Goal: Task Accomplishment & Management: Complete application form

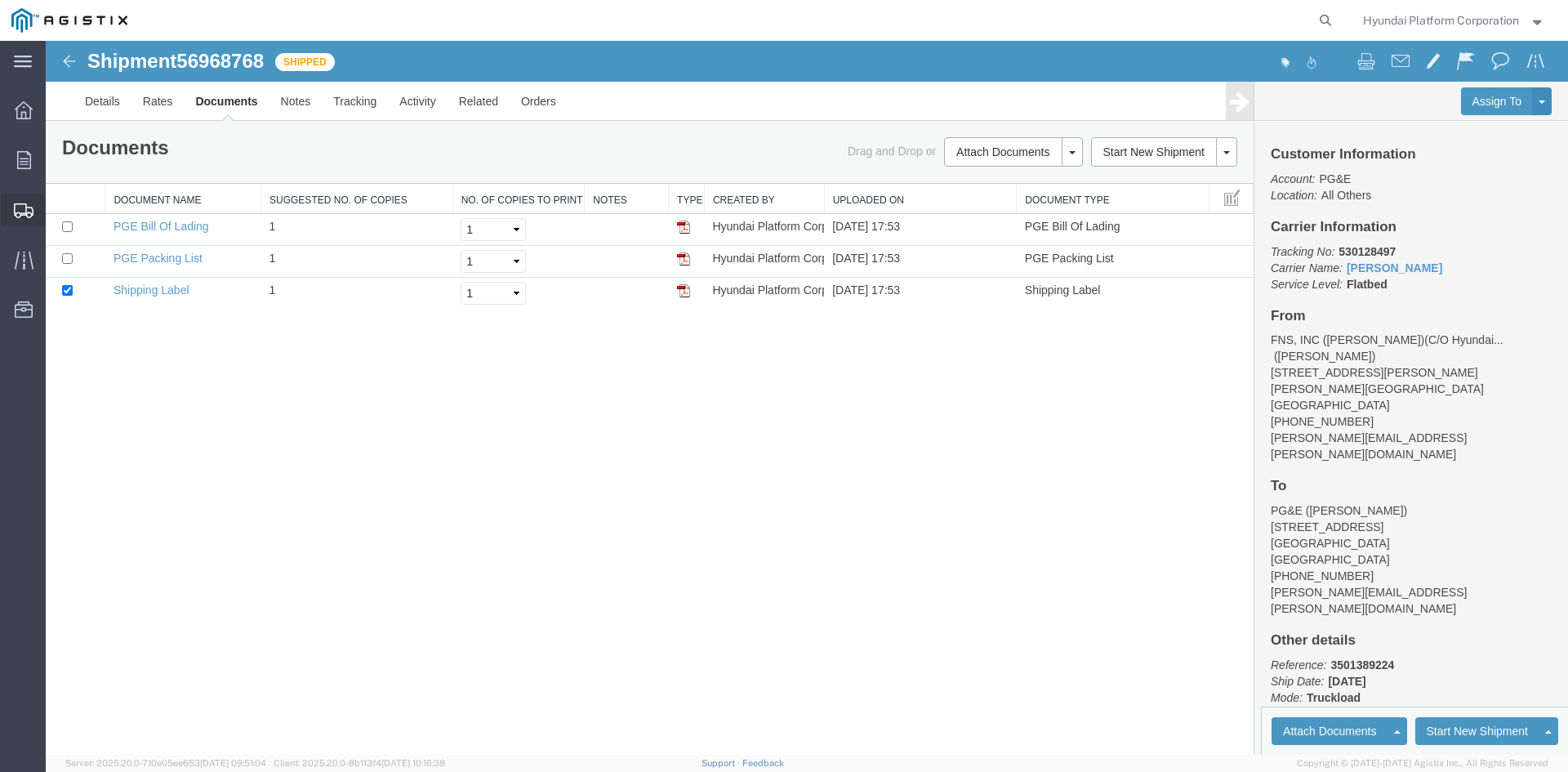
drag, startPoint x: 92, startPoint y: 233, endPoint x: 125, endPoint y: 215, distance: 37.6
click at [0, 0] on span "Shipment Manager" at bounding box center [0, 0] width 0 height 0
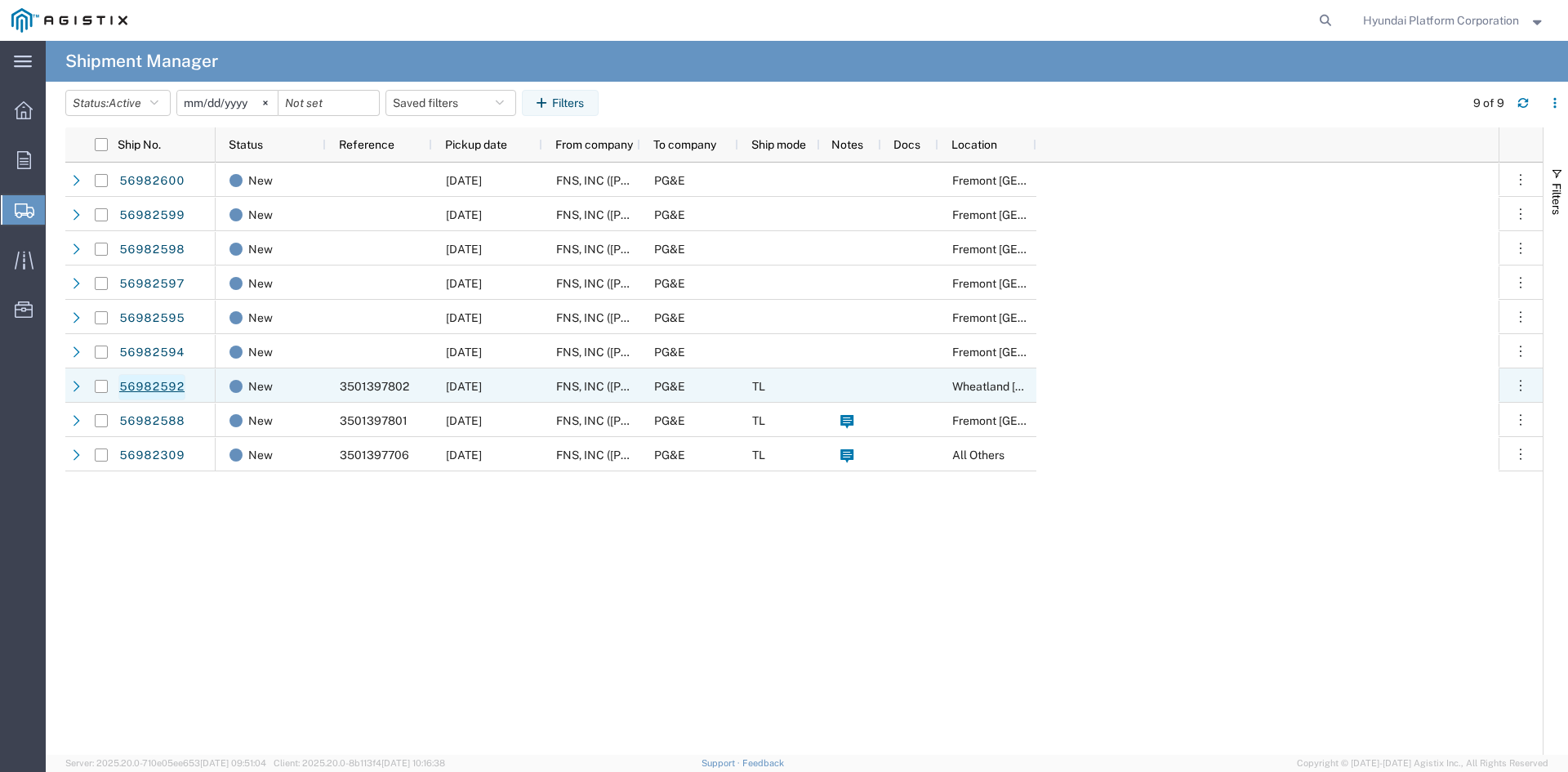
click at [145, 206] on link "56982592" at bounding box center [151, 387] width 67 height 27
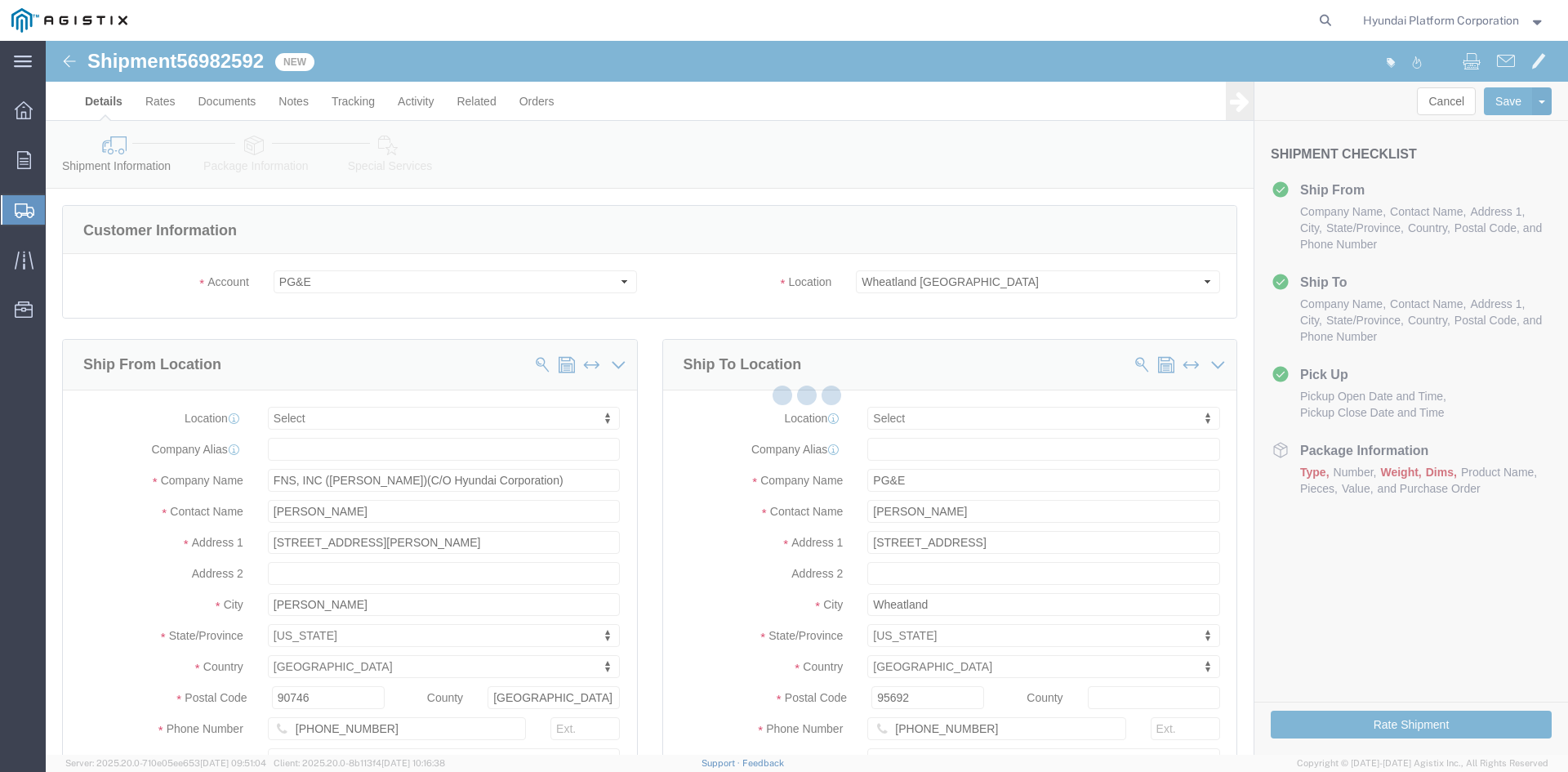
select select
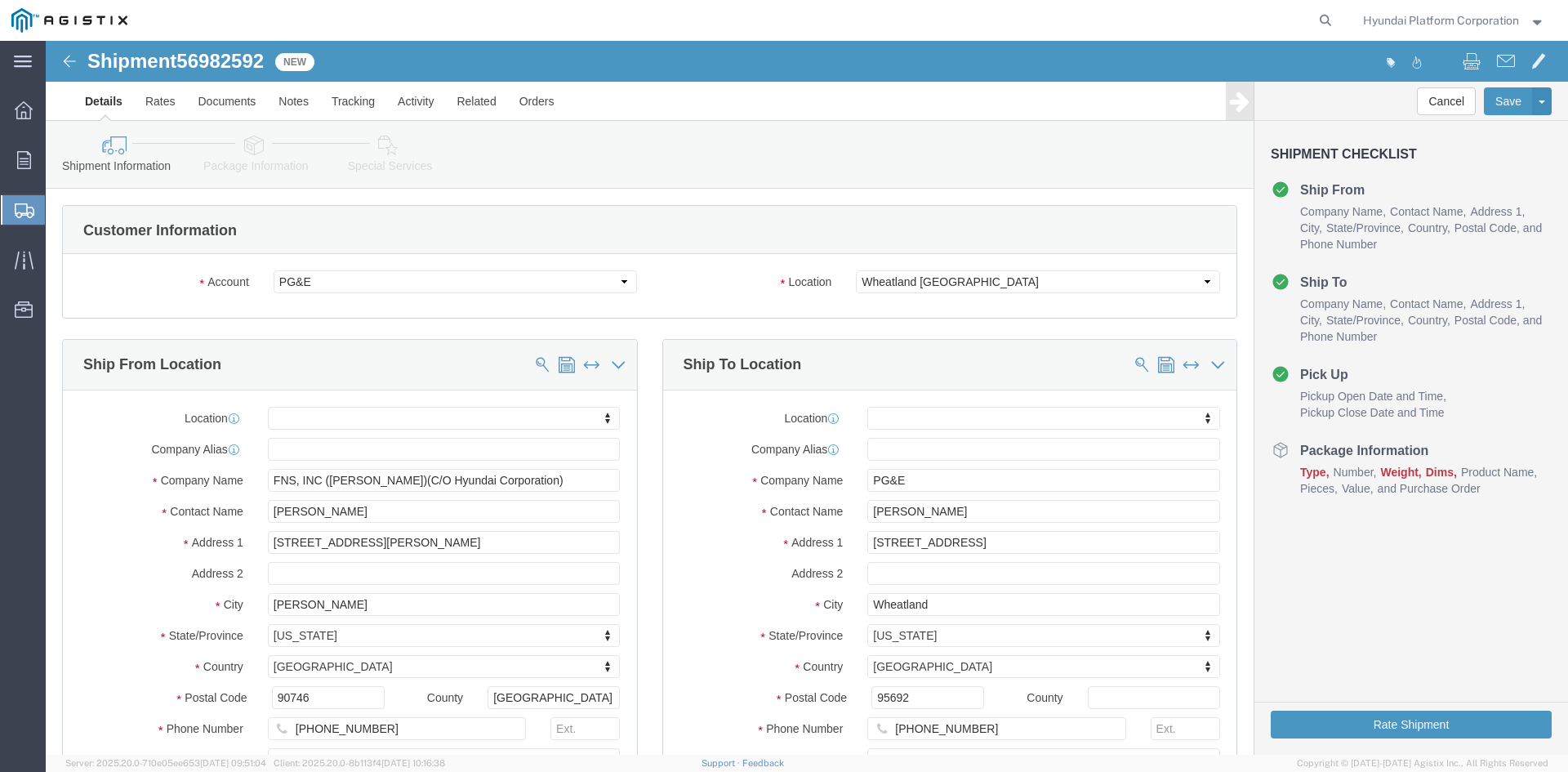
click icon
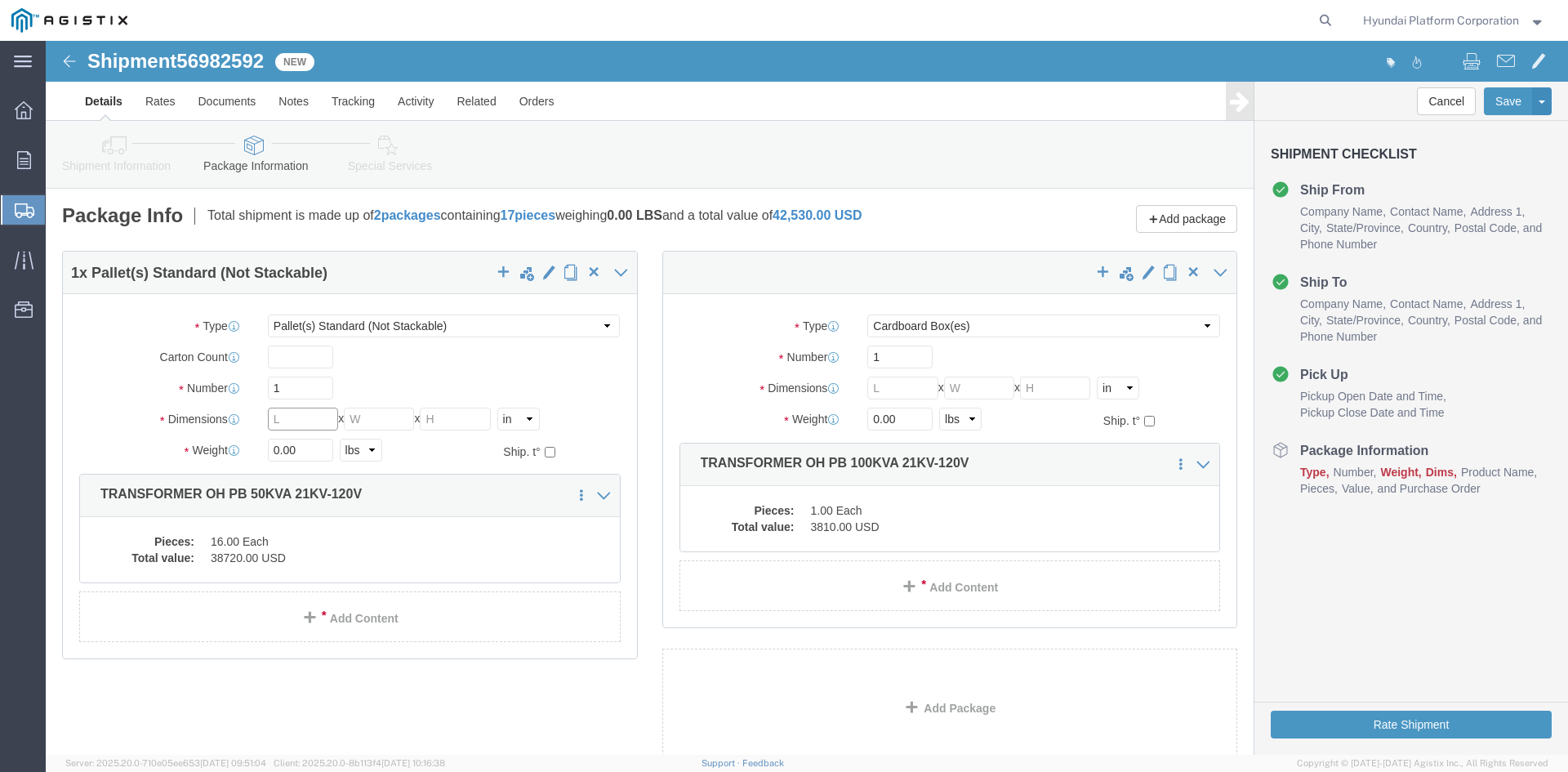
click input "text"
click input "1"
click div
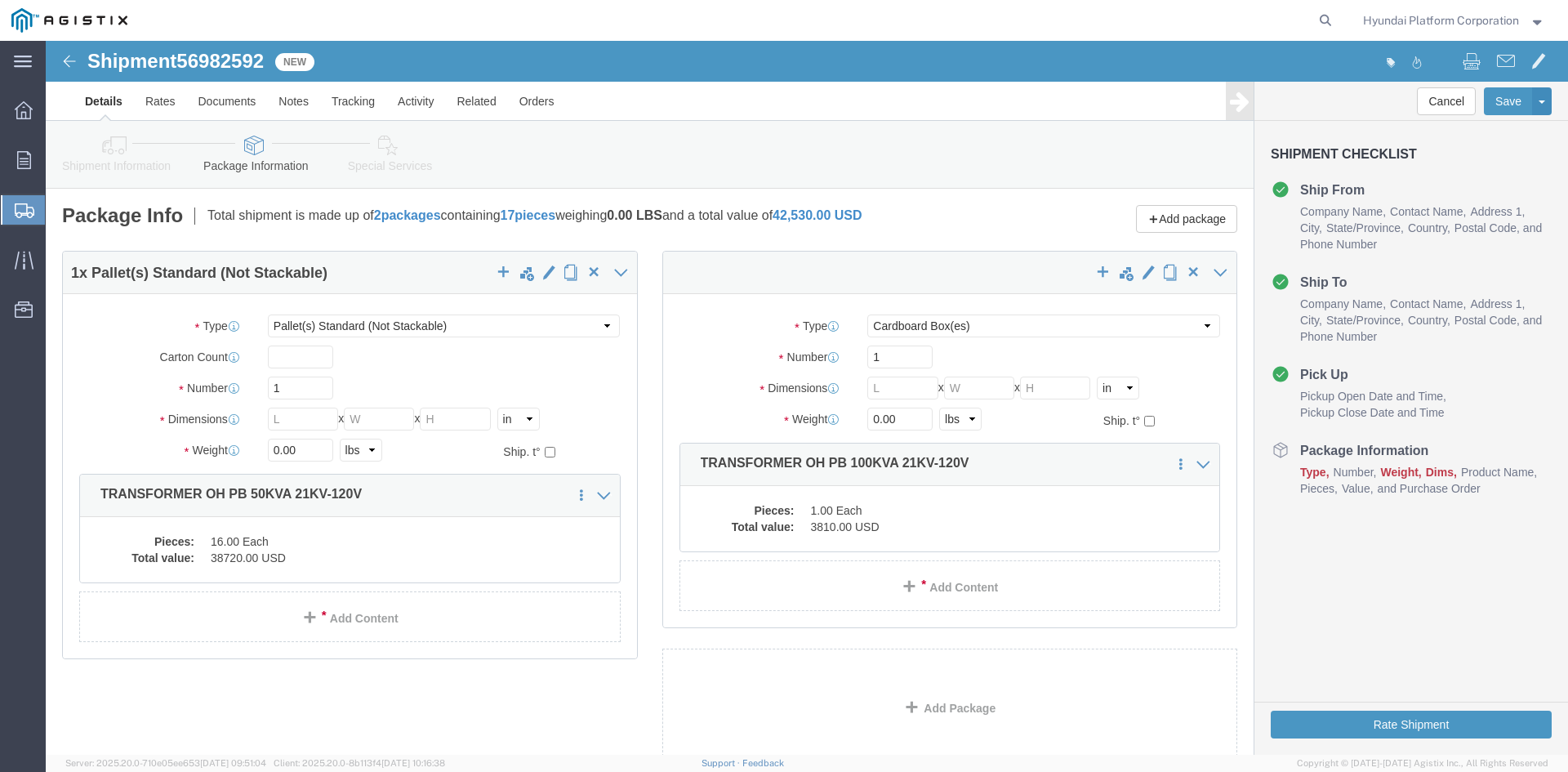
click img
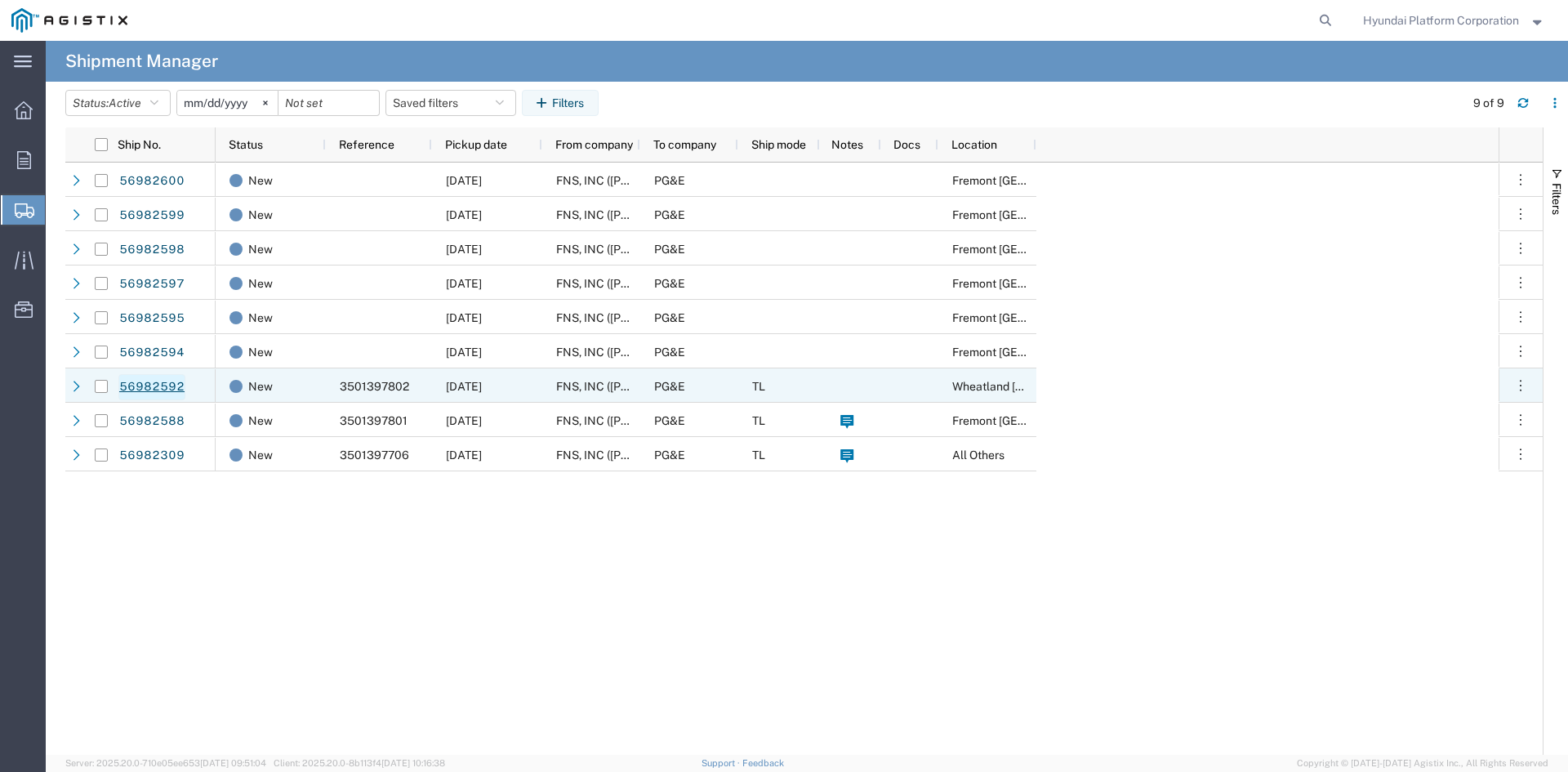
click at [156, 206] on link "56982592" at bounding box center [151, 387] width 67 height 27
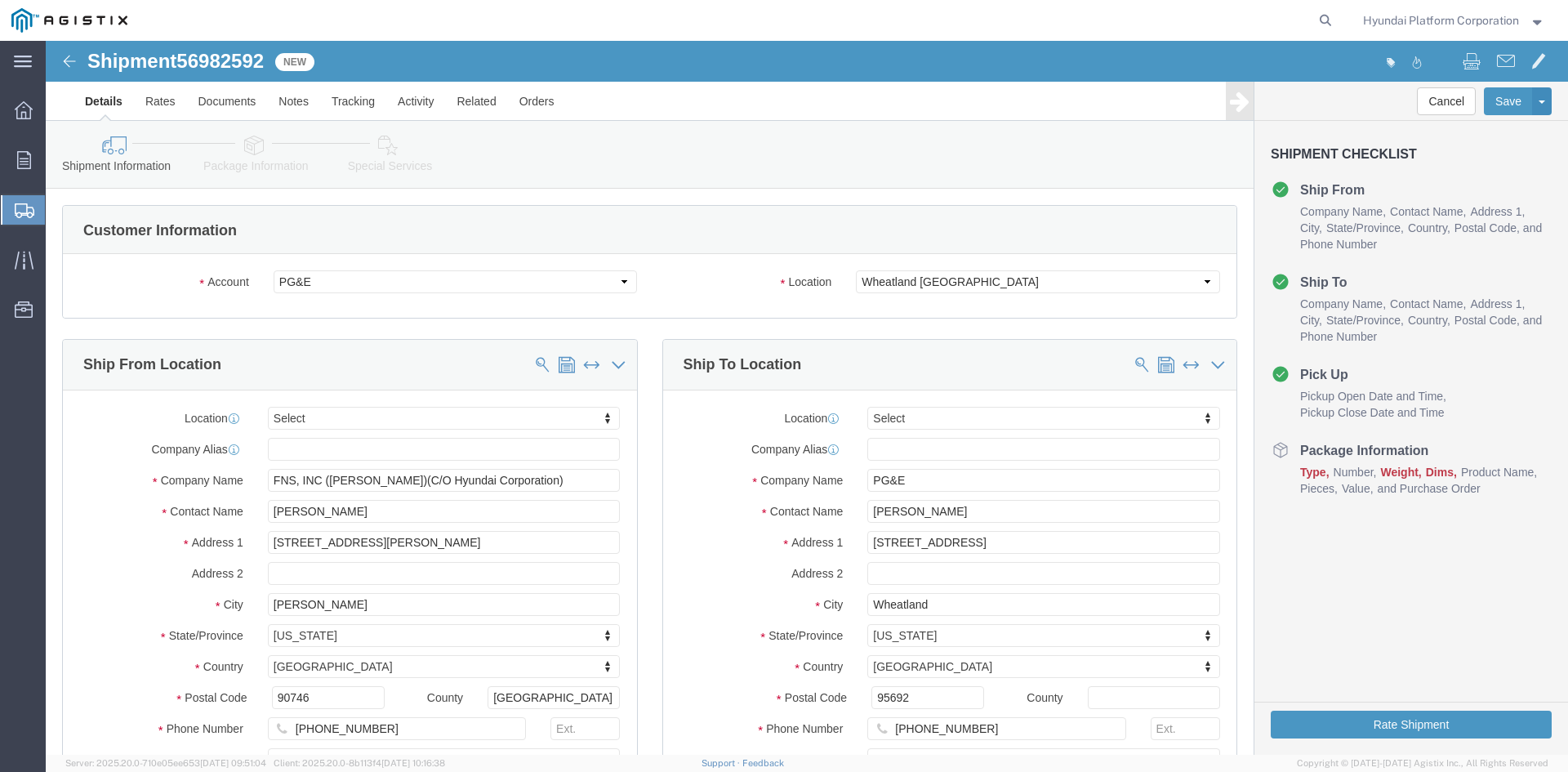
select select
drag, startPoint x: 215, startPoint y: 107, endPoint x: 380, endPoint y: 231, distance: 206.4
click icon
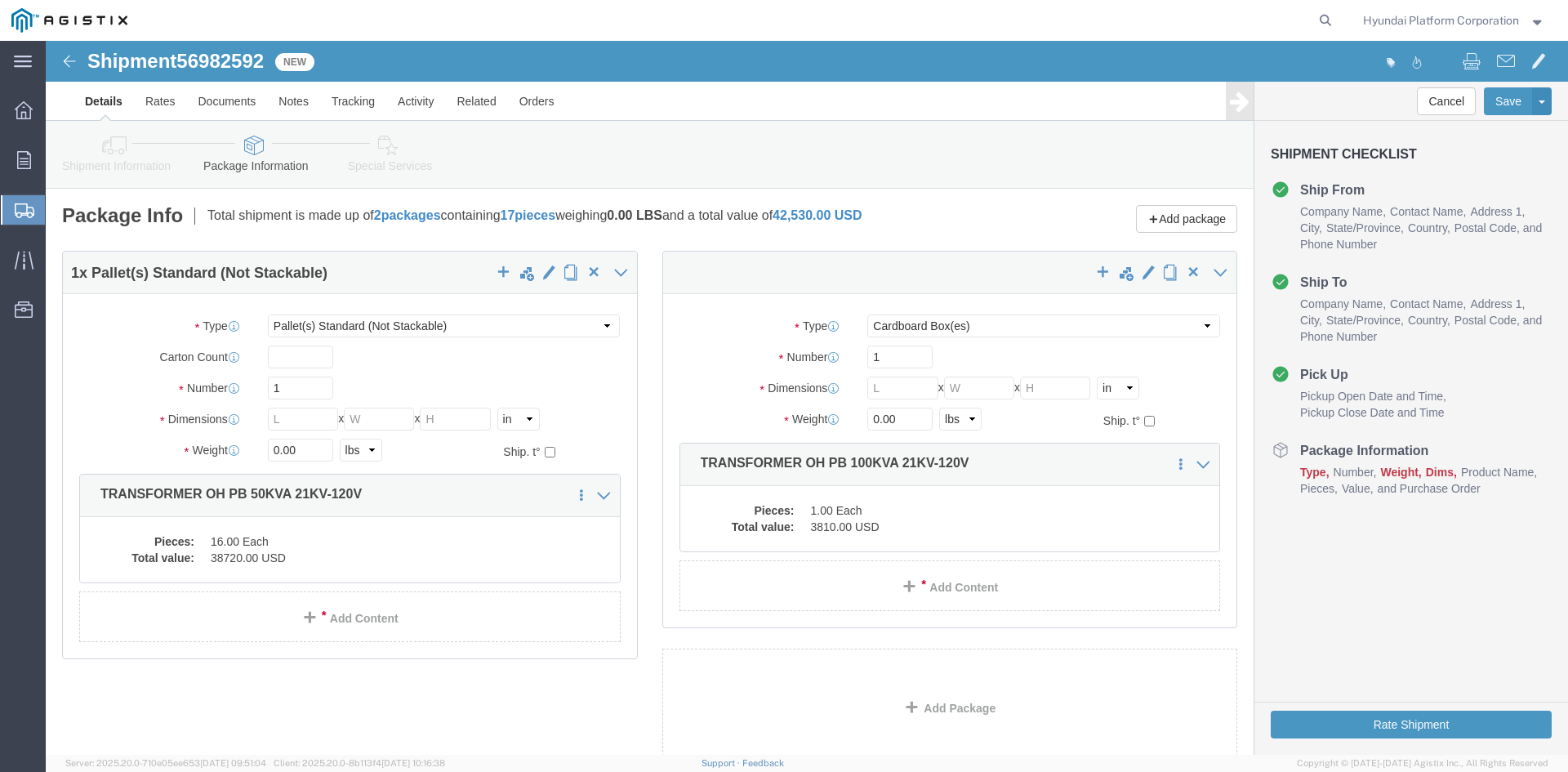
click link "Shipment Information"
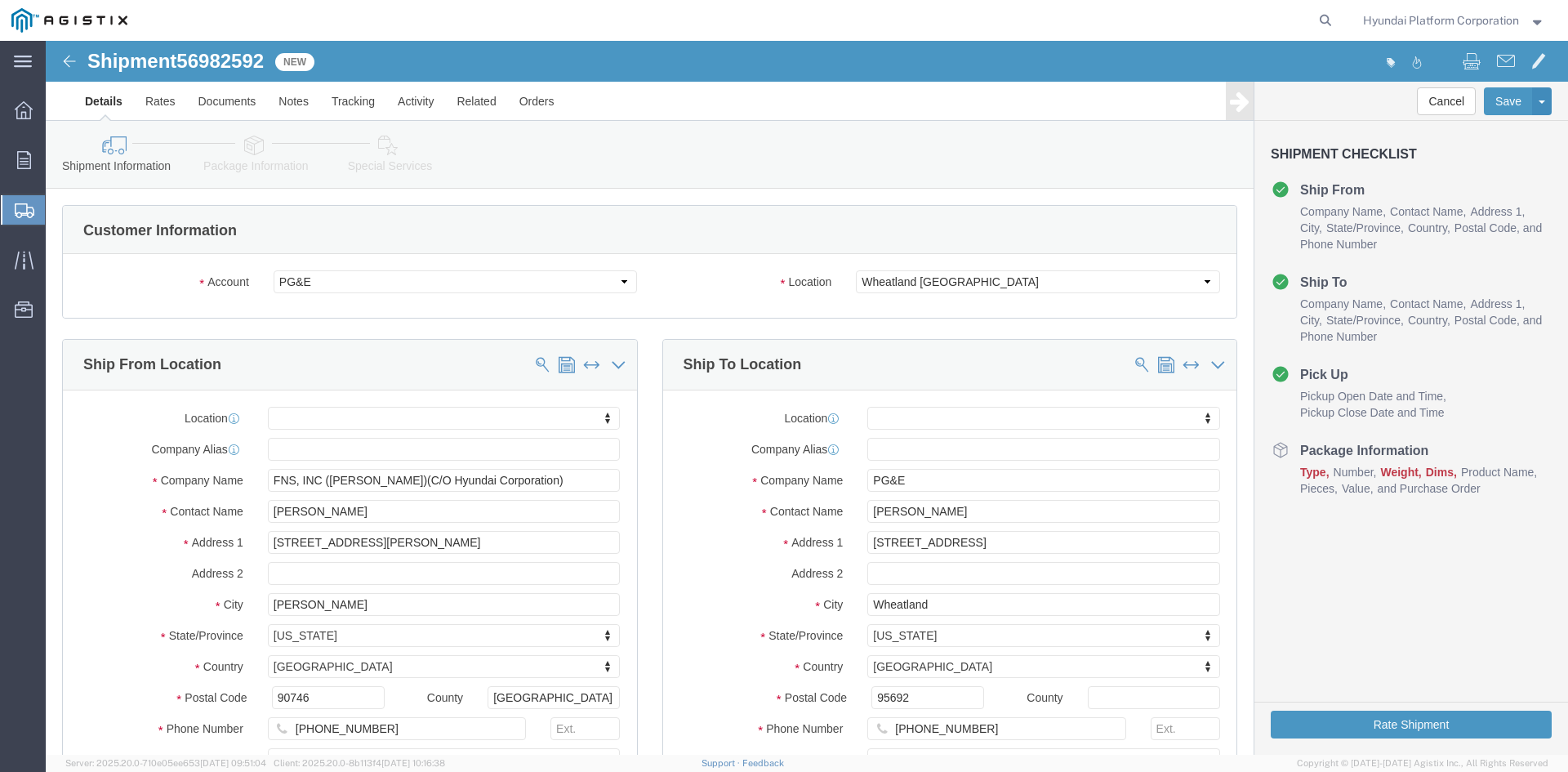
click link "Package Information"
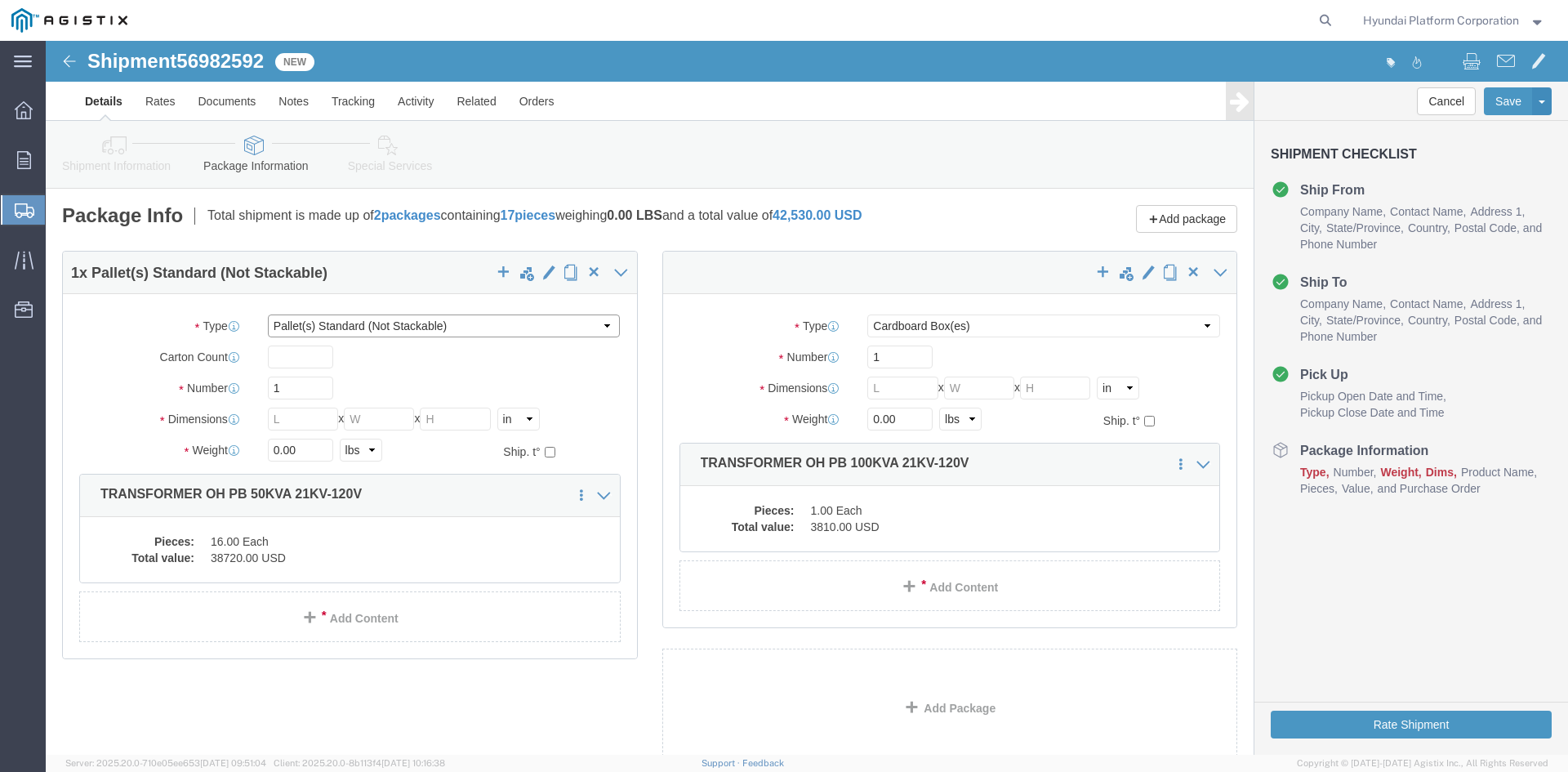
click select "Select Bulk Bundle(s) Cardboard Box(es) Carton(s) Crate(s) Drum(s) (Fiberboard)…"
click input "1"
type input "16"
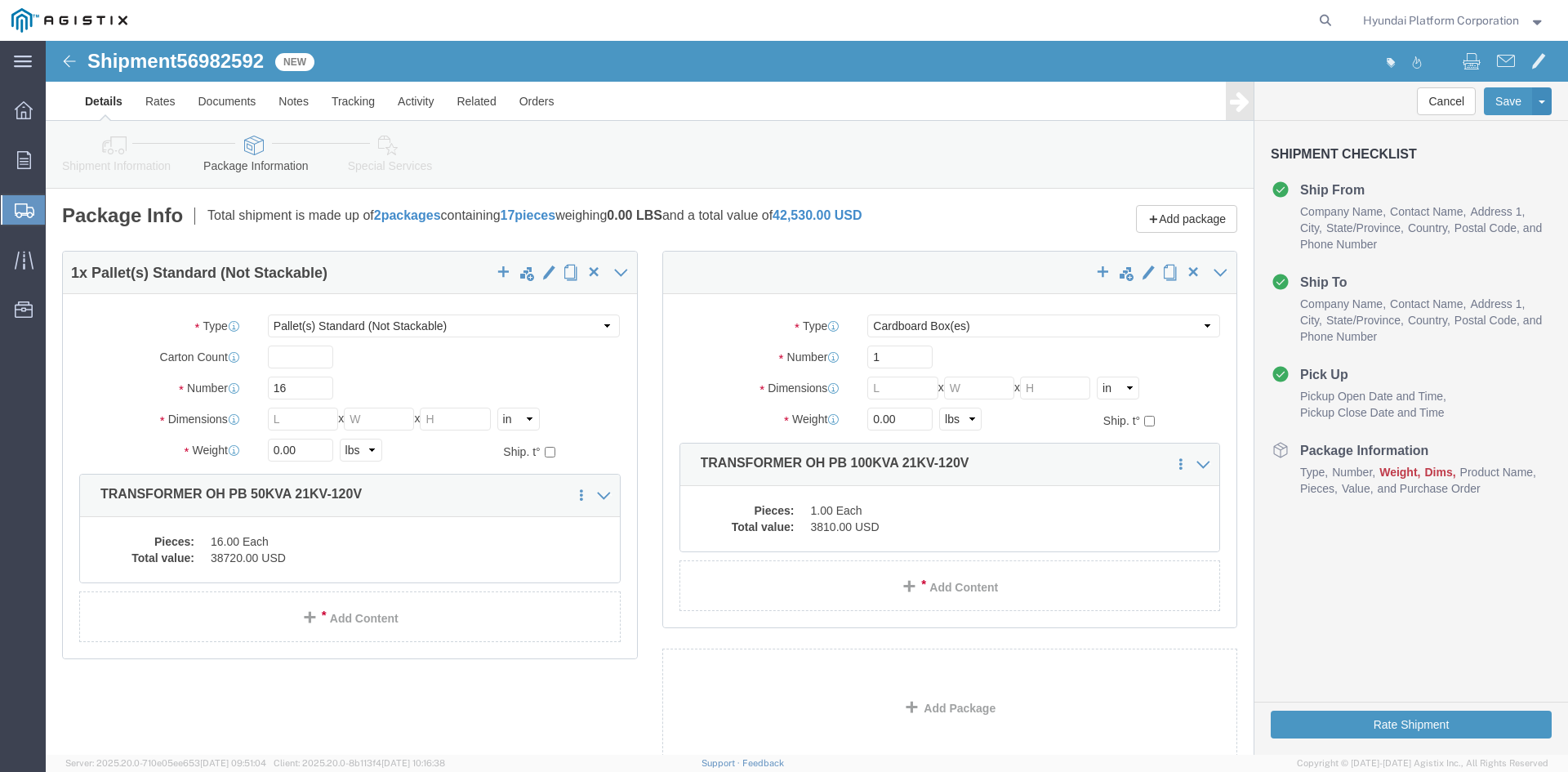
click div "16"
click input "text"
drag, startPoint x: 258, startPoint y: 371, endPoint x: 1476, endPoint y: 239, distance: 1225.1
click input "text"
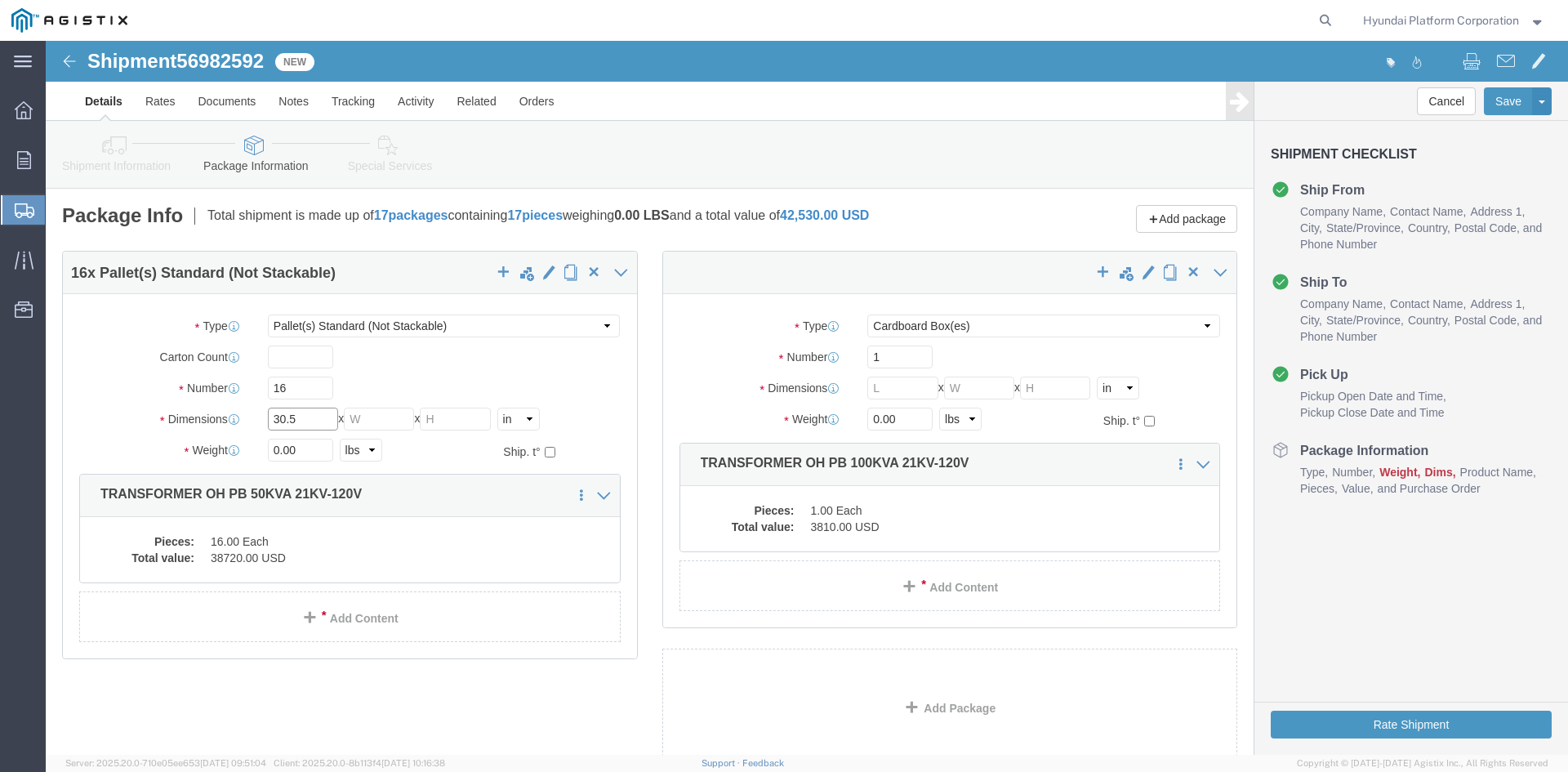
type input "30.5"
click input "text"
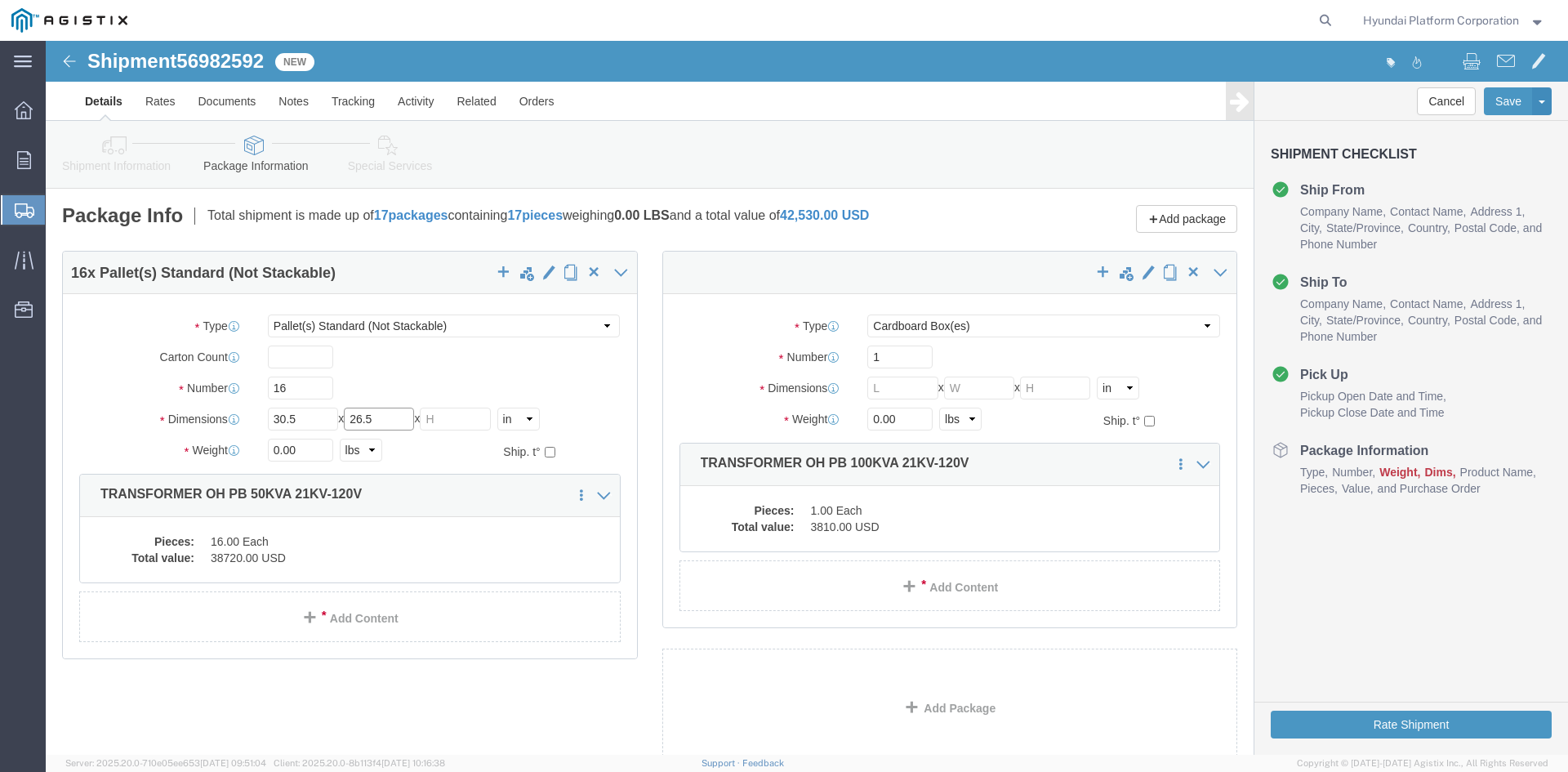
type input "26.5"
drag, startPoint x: 399, startPoint y: 378, endPoint x: 901, endPoint y: 238, distance: 521.2
click input "text"
type input "49"
click input "0.00"
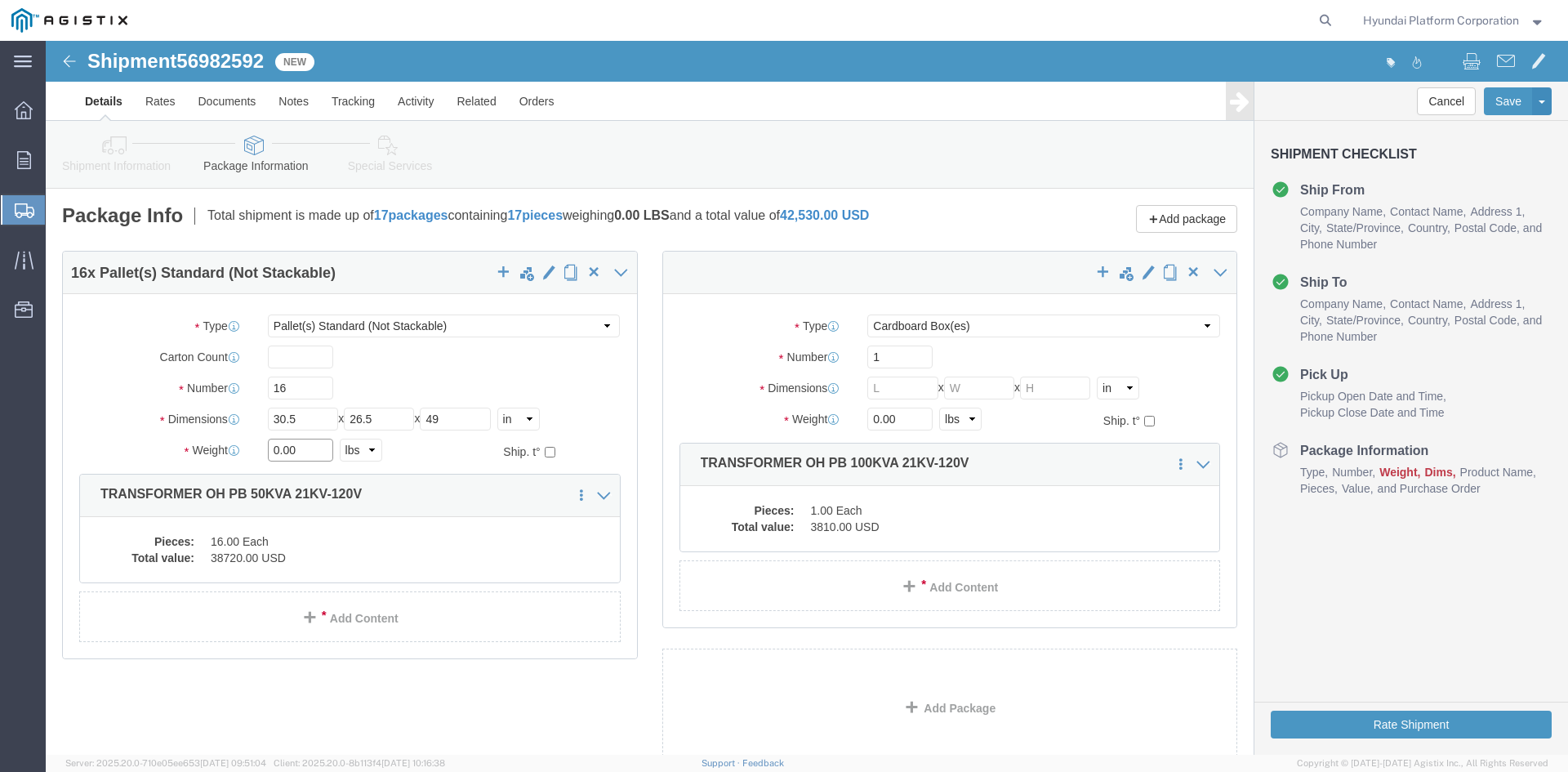
click input "0.00"
type input "11104"
click input "text"
type input "30.5"
click input "text"
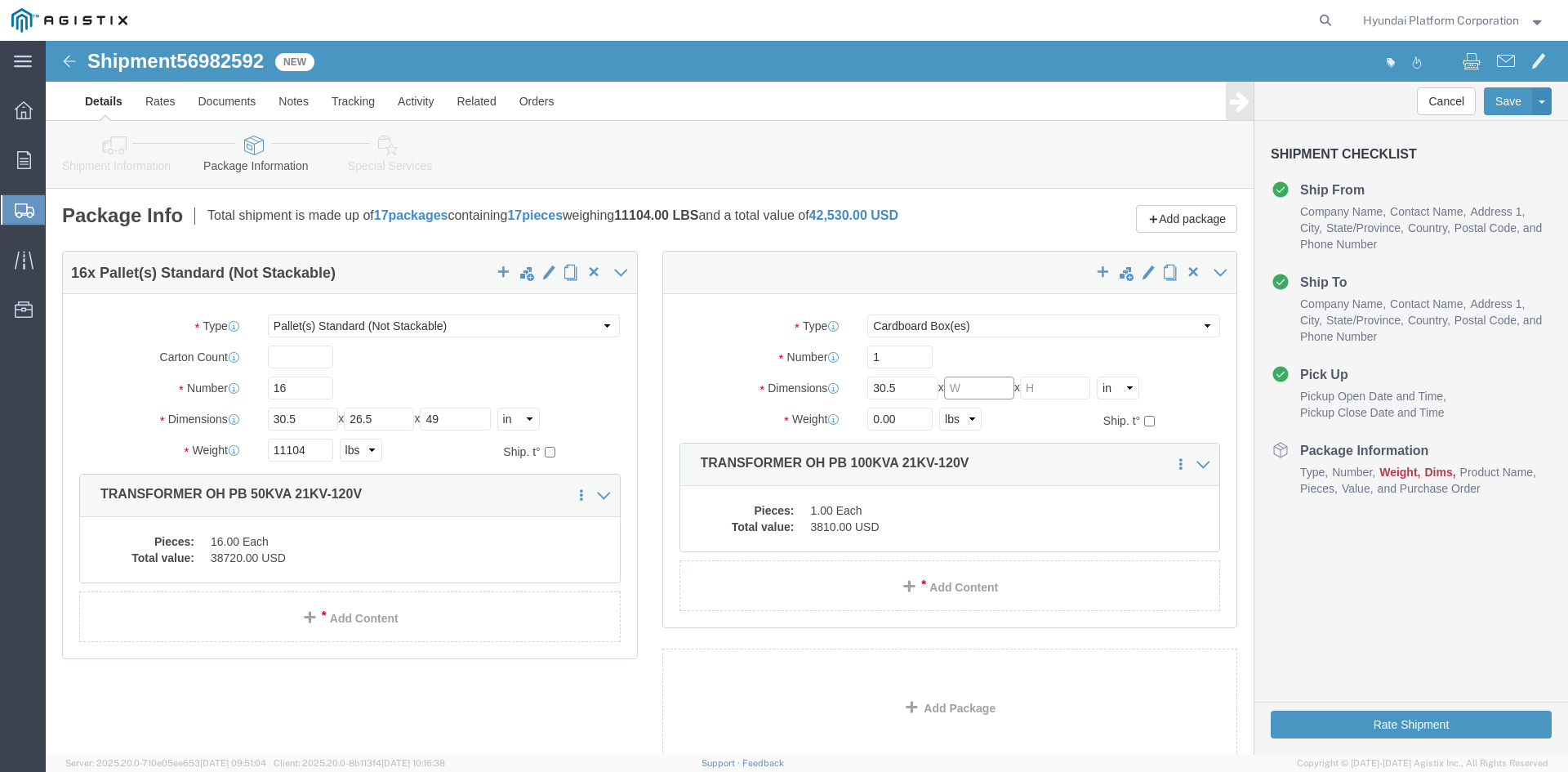
click input "text"
click input "26"
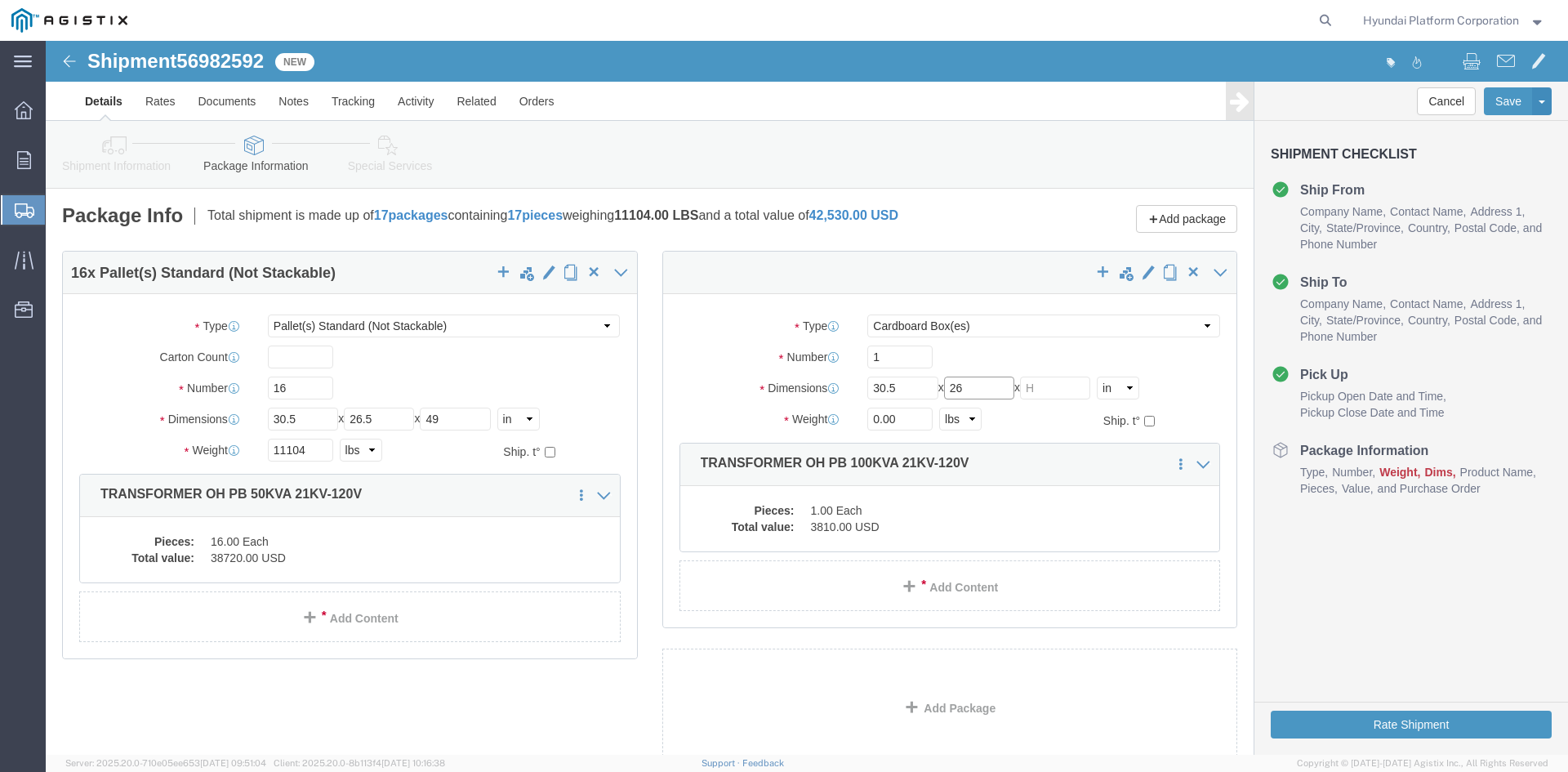
click input "26"
type input "33.7"
click input "text"
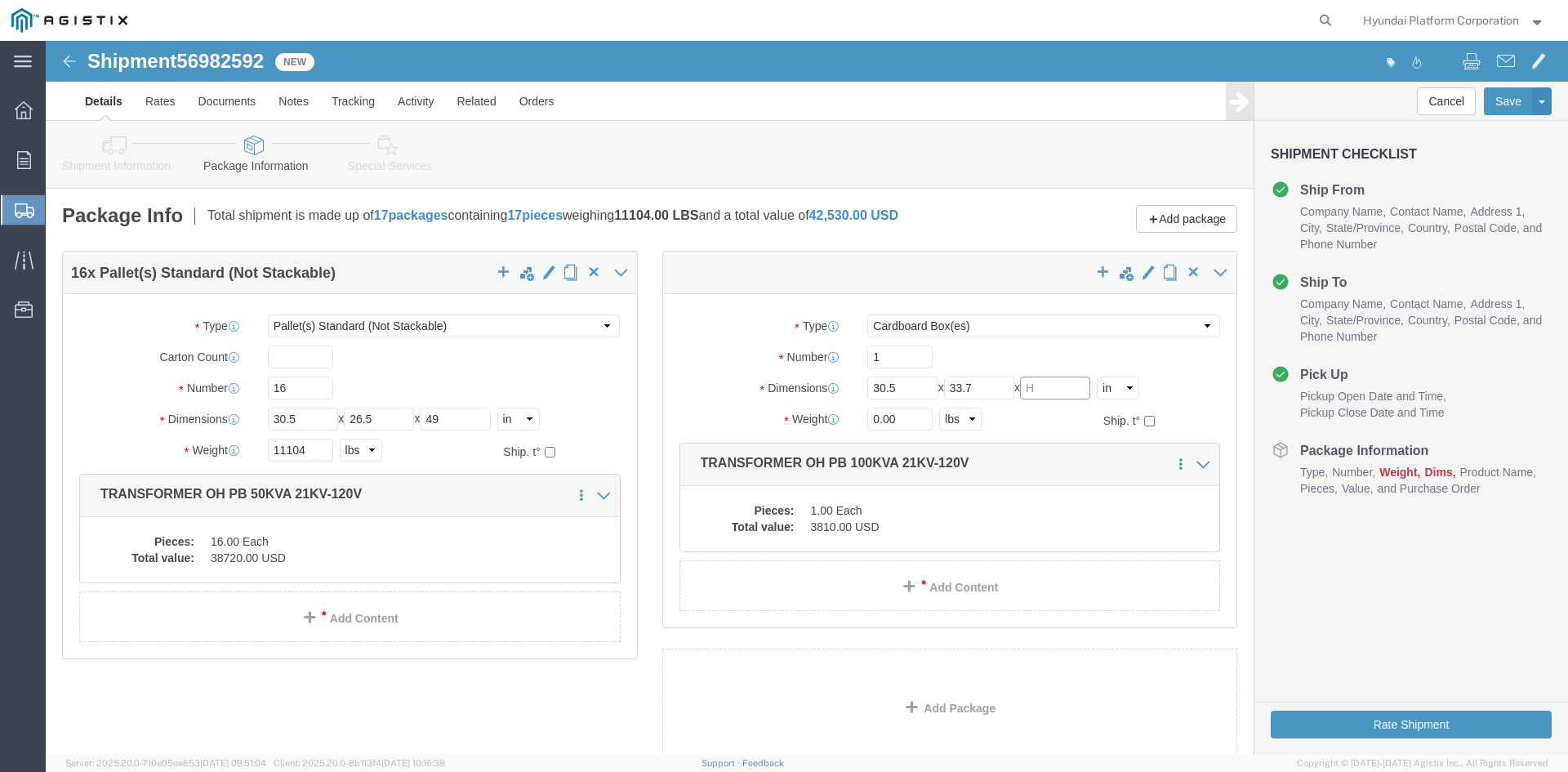
click input "text"
type input "51.2"
click dd "16.00 Each"
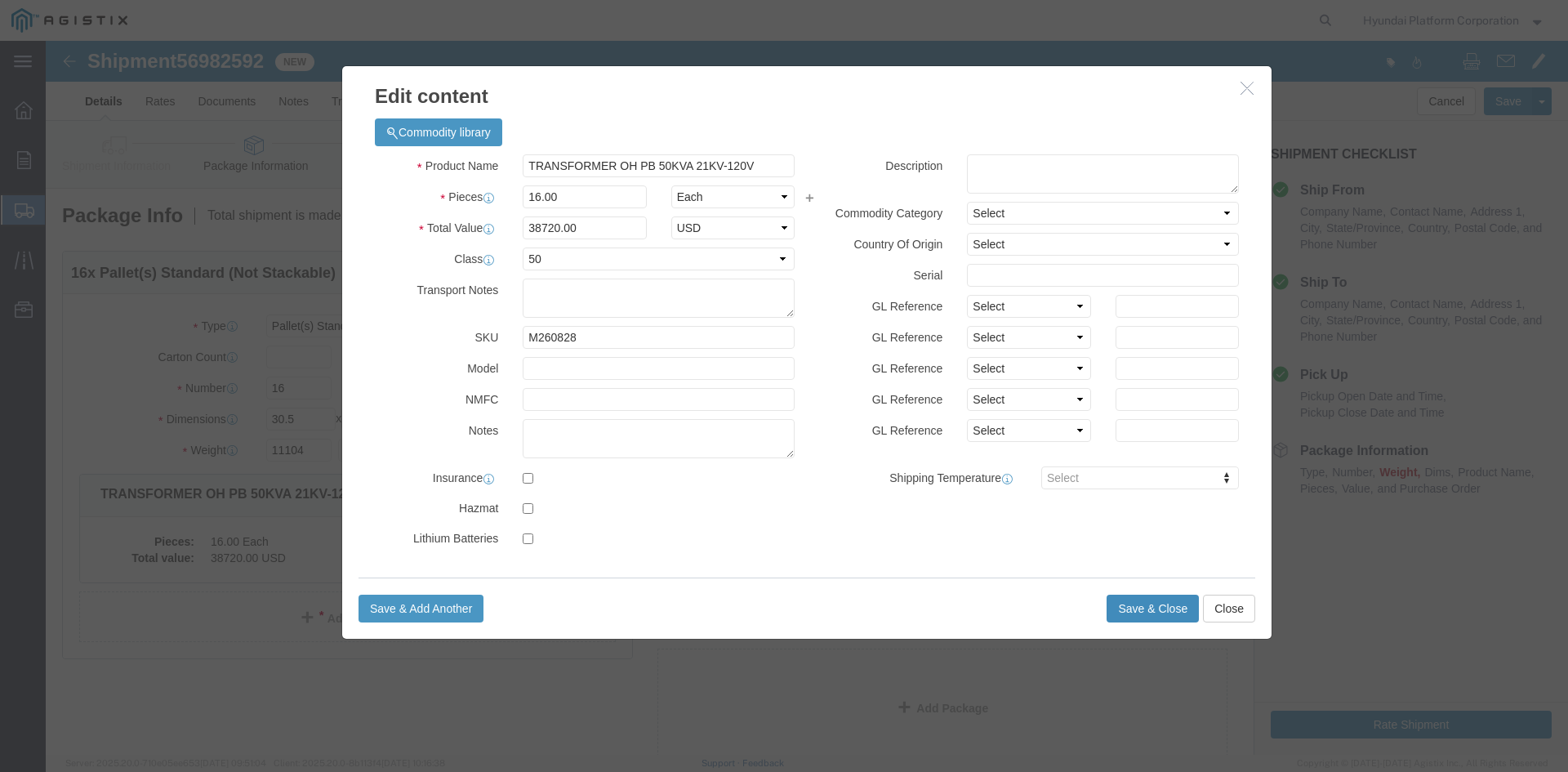
click button "Save & Close"
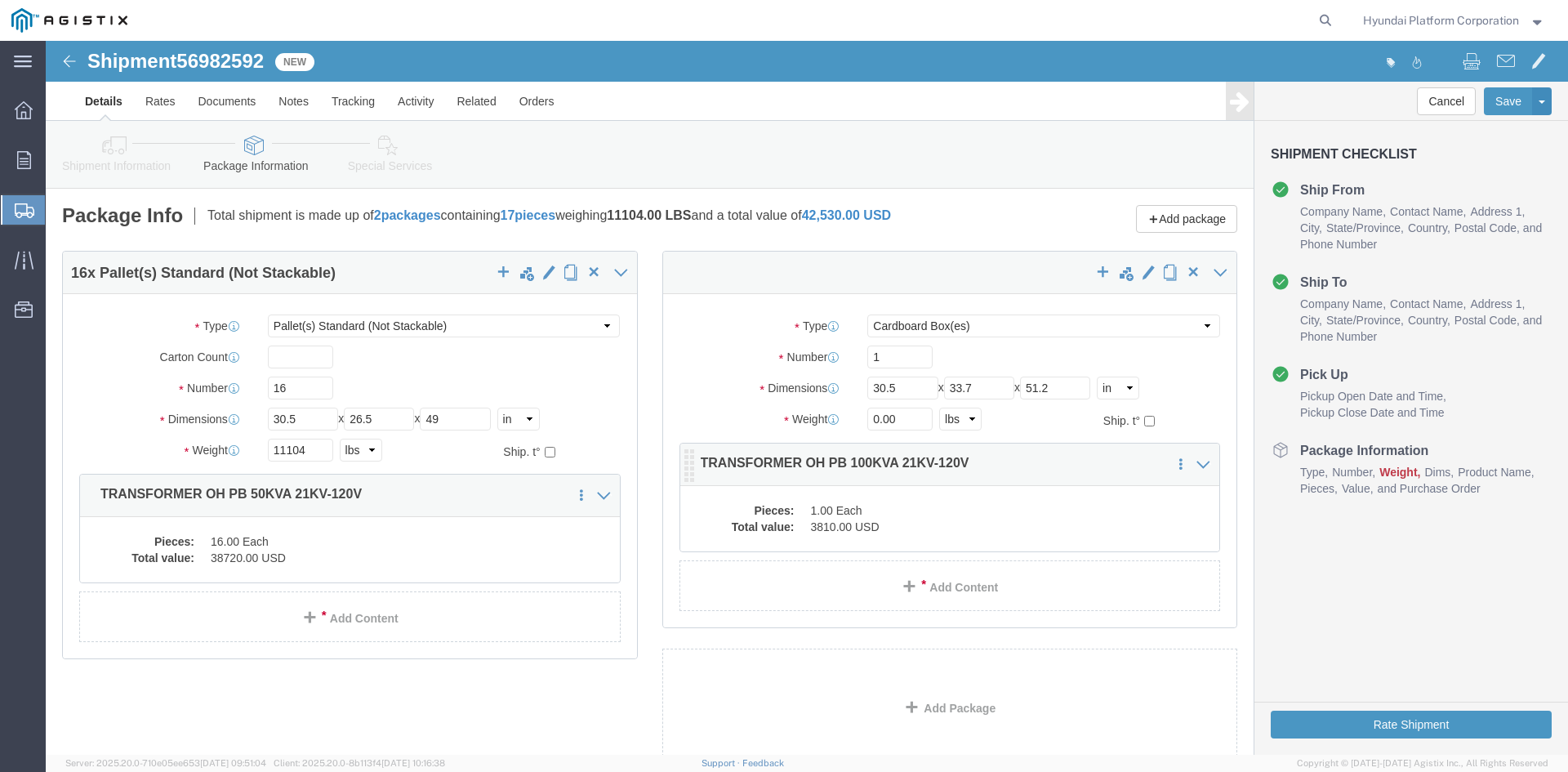
click dd "3810.00 USD"
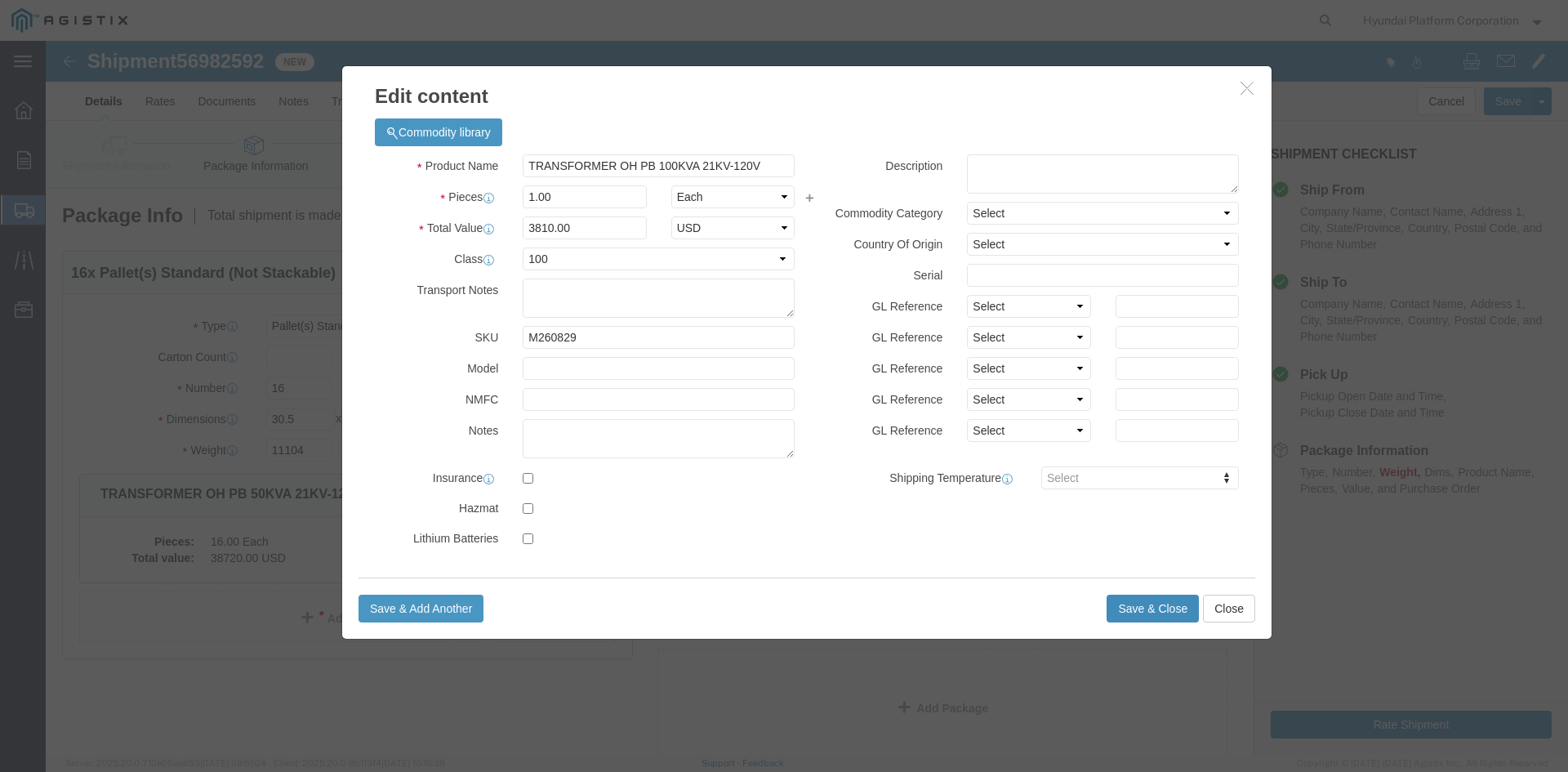
click button "Save & Close"
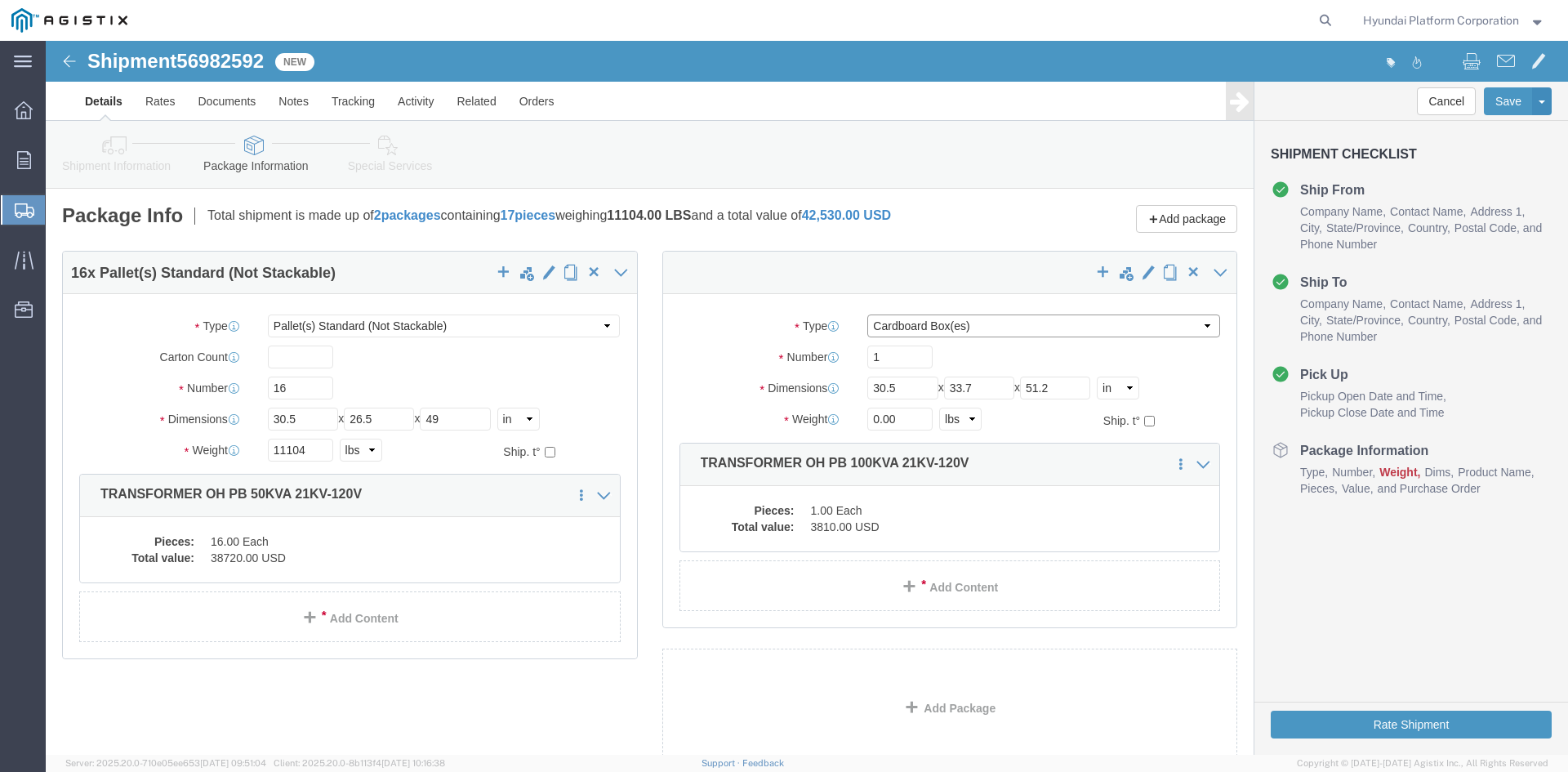
click select "Select Bulk Bundle(s) Cardboard Box(es) Carton(s) Crate(s) Drum(s) (Fiberboard)…"
select select "PSNS"
click select "Select Bulk Bundle(s) Cardboard Box(es) Carton(s) Crate(s) Drum(s) (Fiberboard)…"
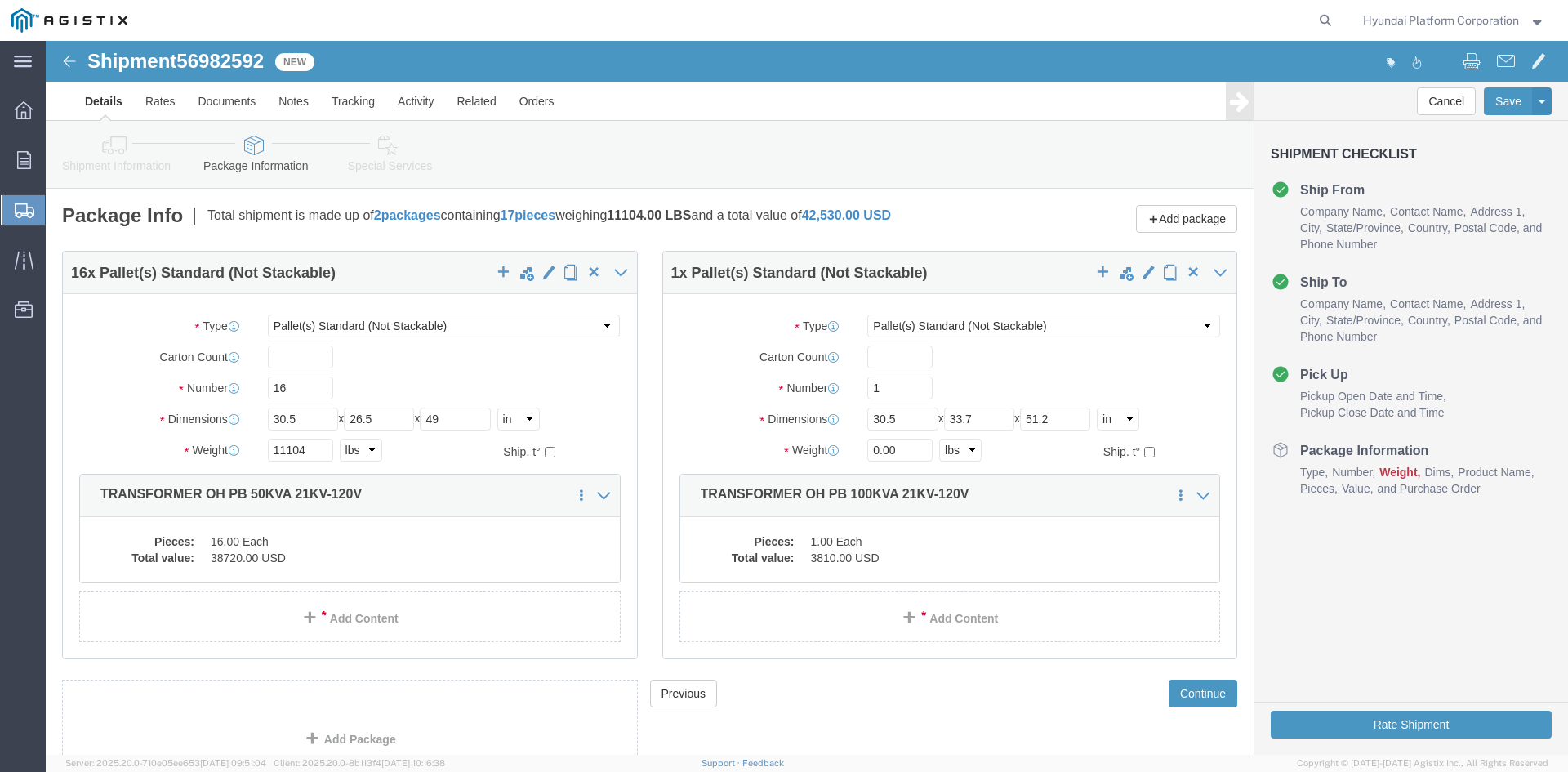
click link "Special Services"
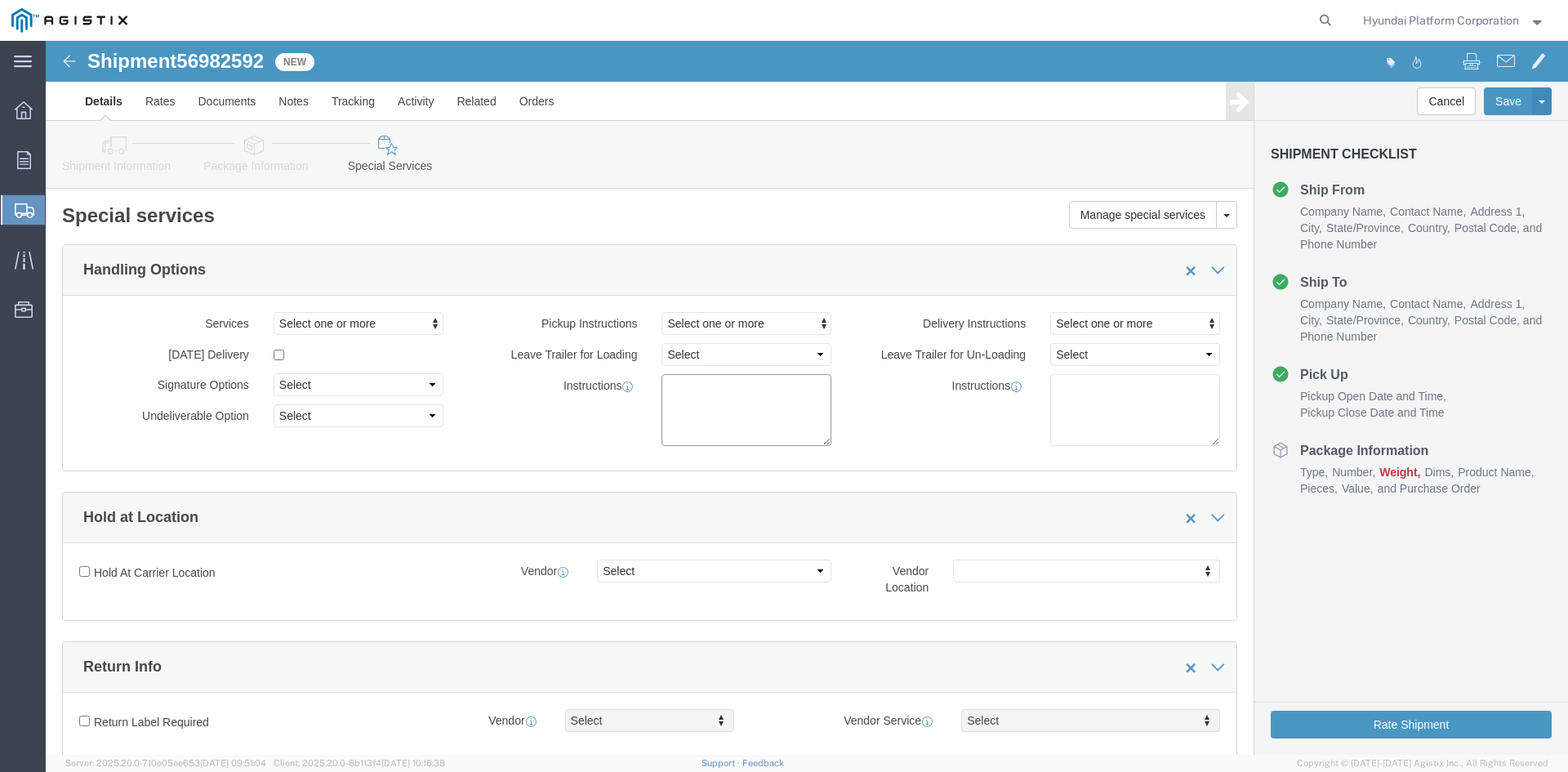
click textarea
paste textarea "*More than 20 straps needed *Corner Protector/guard needed *Please note that if…"
click textarea "*More than 20 straps needed *Corner Protector/guard needed *Please note that if…"
type textarea "*More than 10 straps needed *Corner Protector/guard needed *Please note that if…"
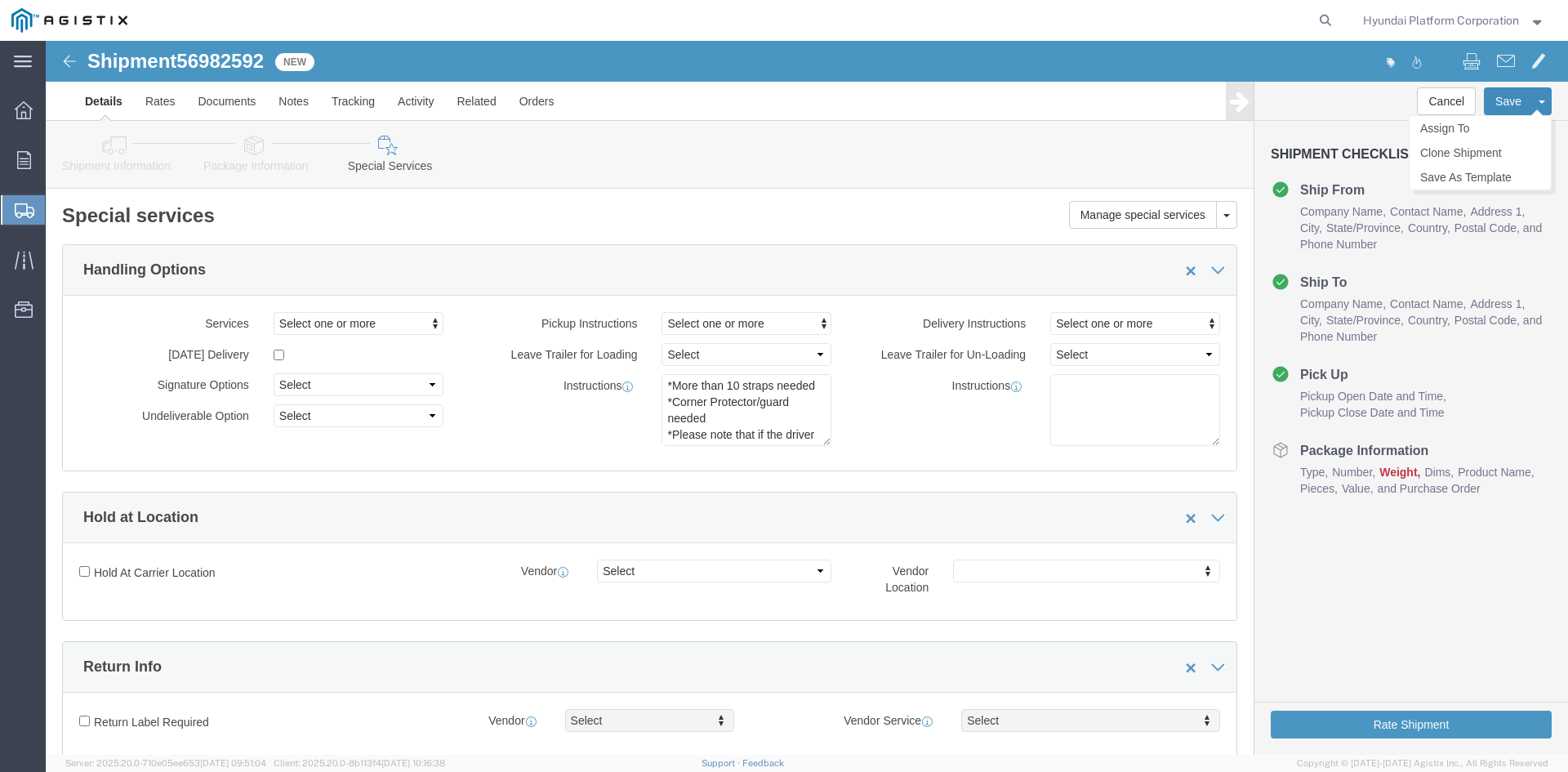
click button "Save"
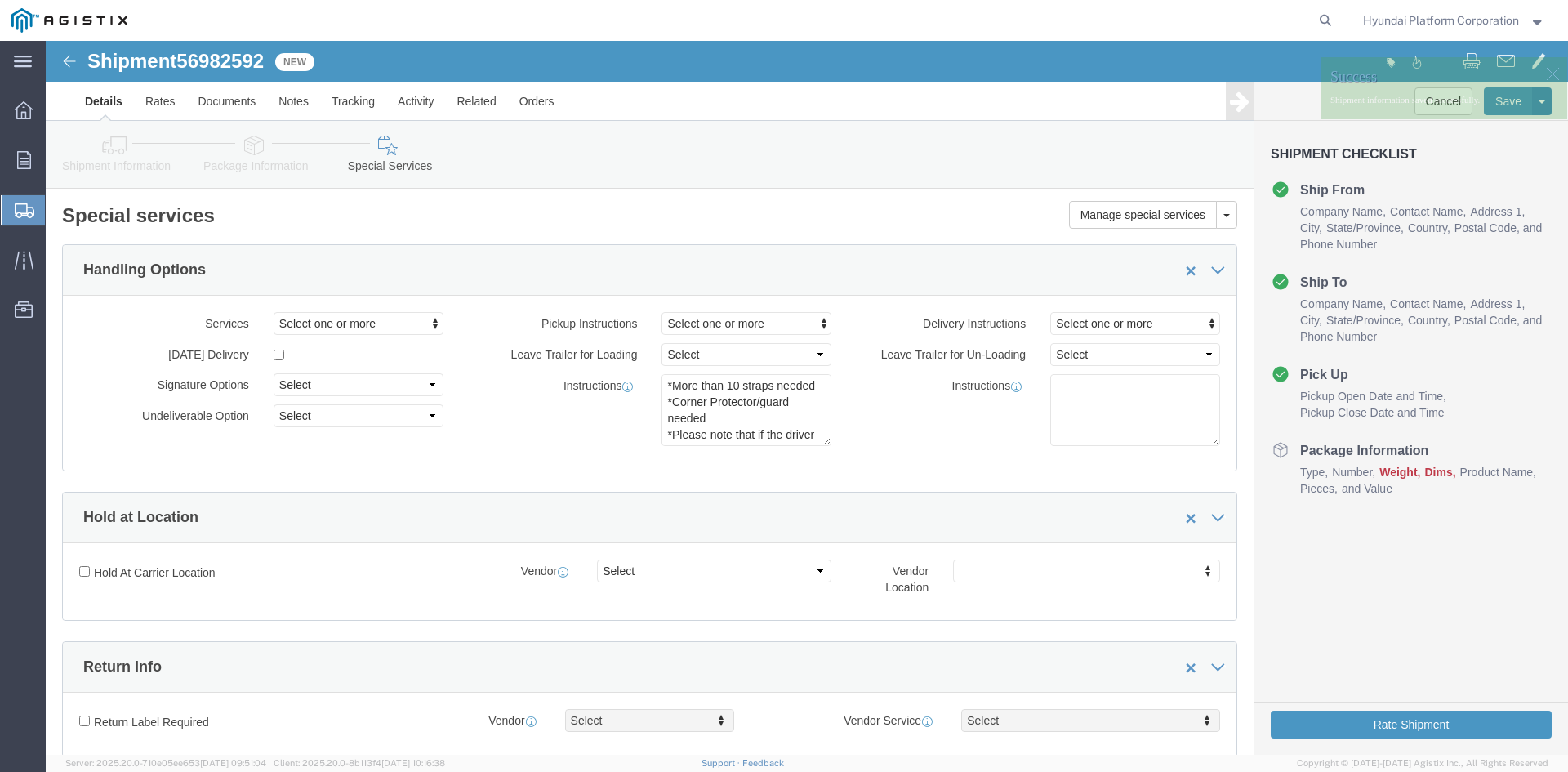
click at [0, 0] on span "Shipment Manager" at bounding box center [0, 0] width 0 height 0
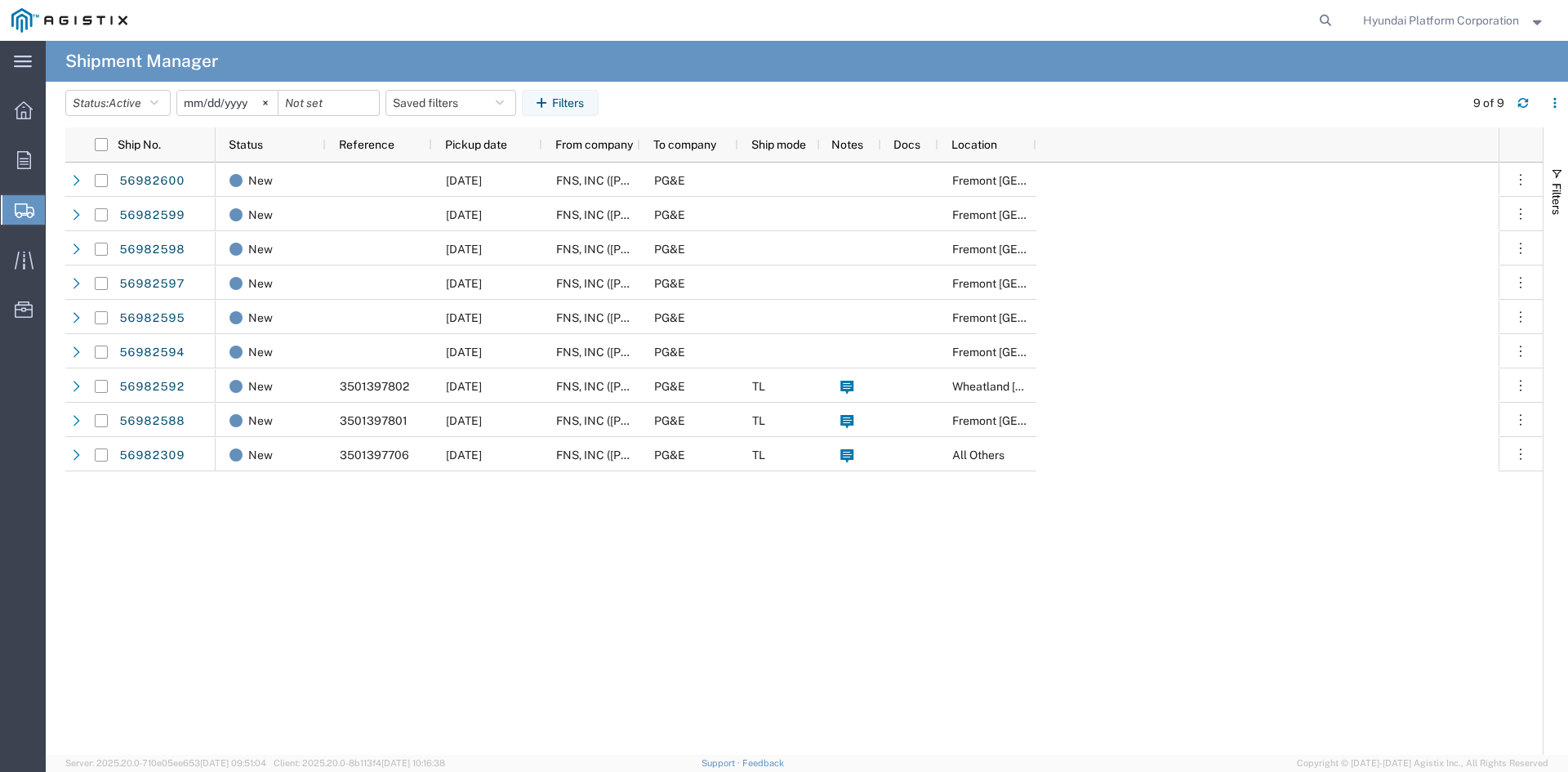
click at [513, 206] on div "New [DATE] FNS, INC ([PERSON_NAME])(C/O Hyundai Corporation) PG&E [GEOGRAPHIC_D…" at bounding box center [857, 458] width 1283 height 592
